Goal: Transaction & Acquisition: Purchase product/service

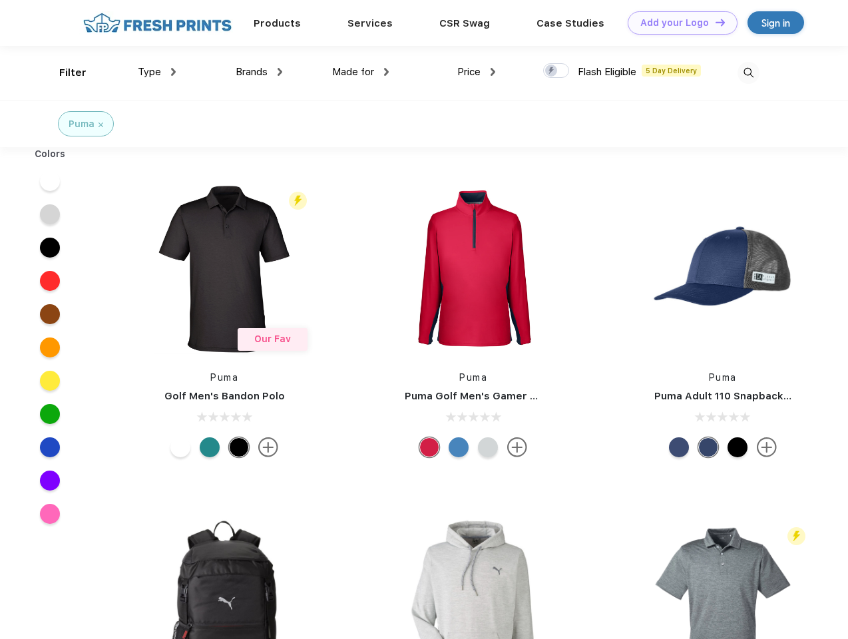
click at [678, 23] on link "Add your Logo Design Tool" at bounding box center [683, 22] width 110 height 23
click at [0, 0] on div "Design Tool" at bounding box center [0, 0] width 0 height 0
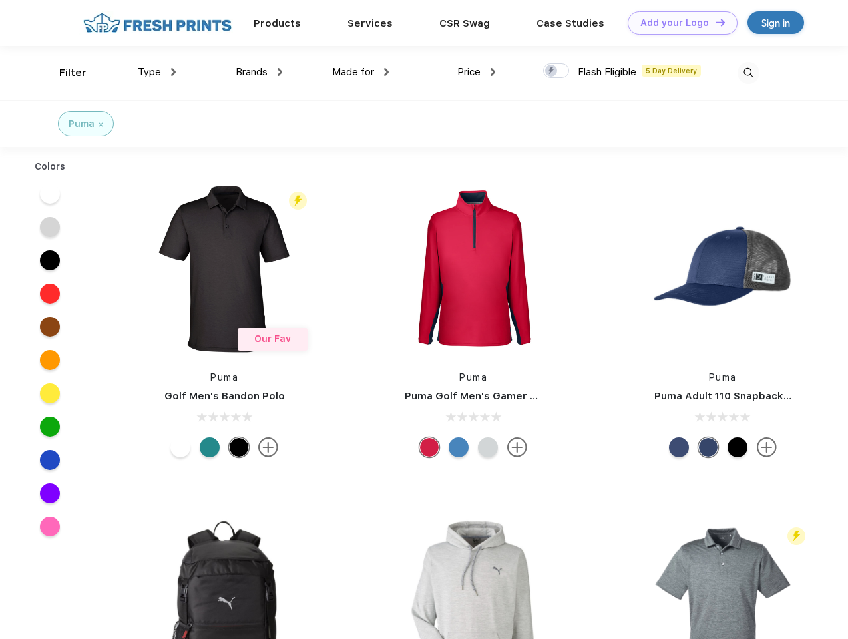
click at [714, 22] on link "Add your Logo Design Tool" at bounding box center [683, 22] width 110 height 23
click at [64, 73] on div "Filter" at bounding box center [72, 72] width 27 height 15
click at [157, 72] on span "Type" at bounding box center [149, 72] width 23 height 12
click at [259, 72] on span "Brands" at bounding box center [252, 72] width 32 height 12
click at [361, 72] on span "Made for" at bounding box center [353, 72] width 42 height 12
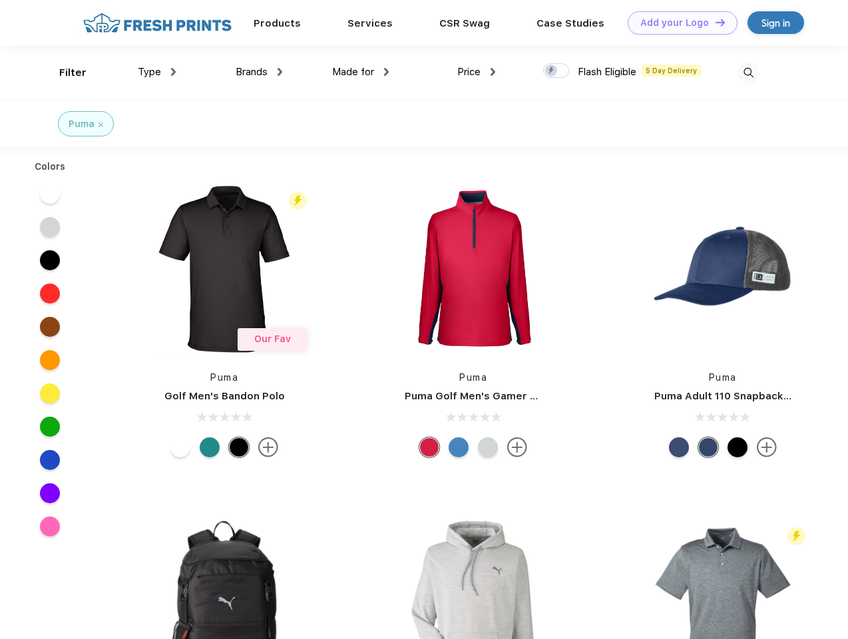
click at [477, 72] on span "Price" at bounding box center [468, 72] width 23 height 12
click at [556, 71] on div at bounding box center [556, 70] width 26 height 15
click at [552, 71] on input "checkbox" at bounding box center [547, 67] width 9 height 9
click at [748, 73] on img at bounding box center [748, 73] width 22 height 22
